Goal: Find specific page/section: Find specific page/section

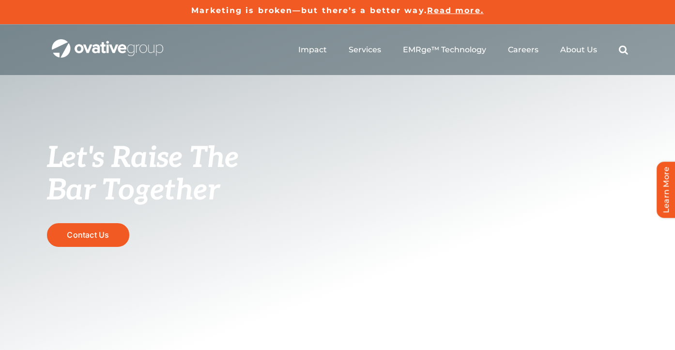
click at [517, 43] on ul "Impact Expert Insights Case Studies Awards & Press Services Media Measurement C…" at bounding box center [463, 49] width 330 height 31
click at [518, 52] on span "Careers" at bounding box center [523, 50] width 31 height 10
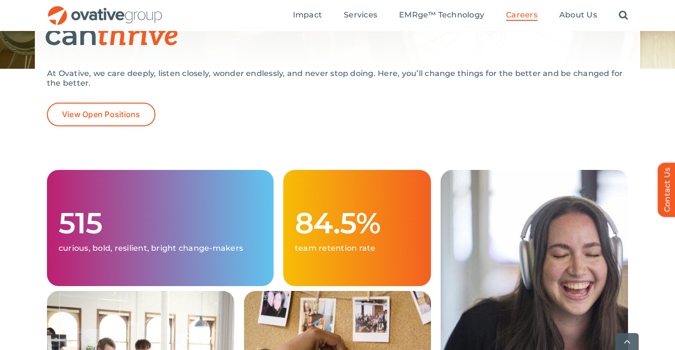
scroll to position [178, 0]
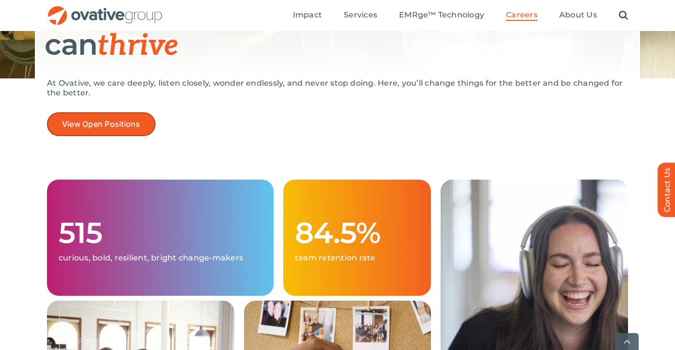
click at [115, 124] on span "View Open Positions" at bounding box center [101, 124] width 78 height 9
